Goal: Use online tool/utility: Use online tool/utility

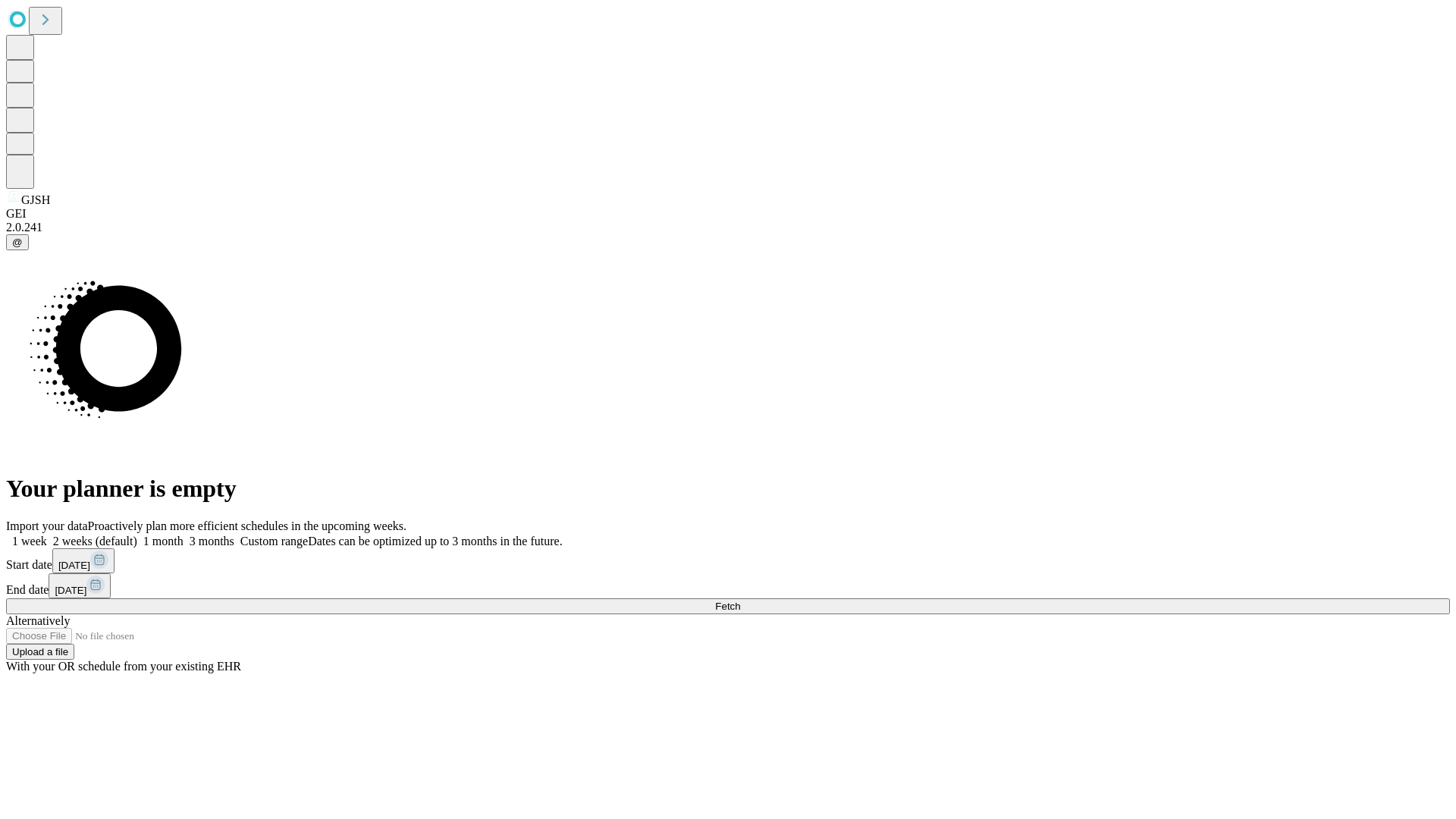
click at [741, 600] on span "Fetch" at bounding box center [728, 606] width 25 height 11
